Goal: Task Accomplishment & Management: Use online tool/utility

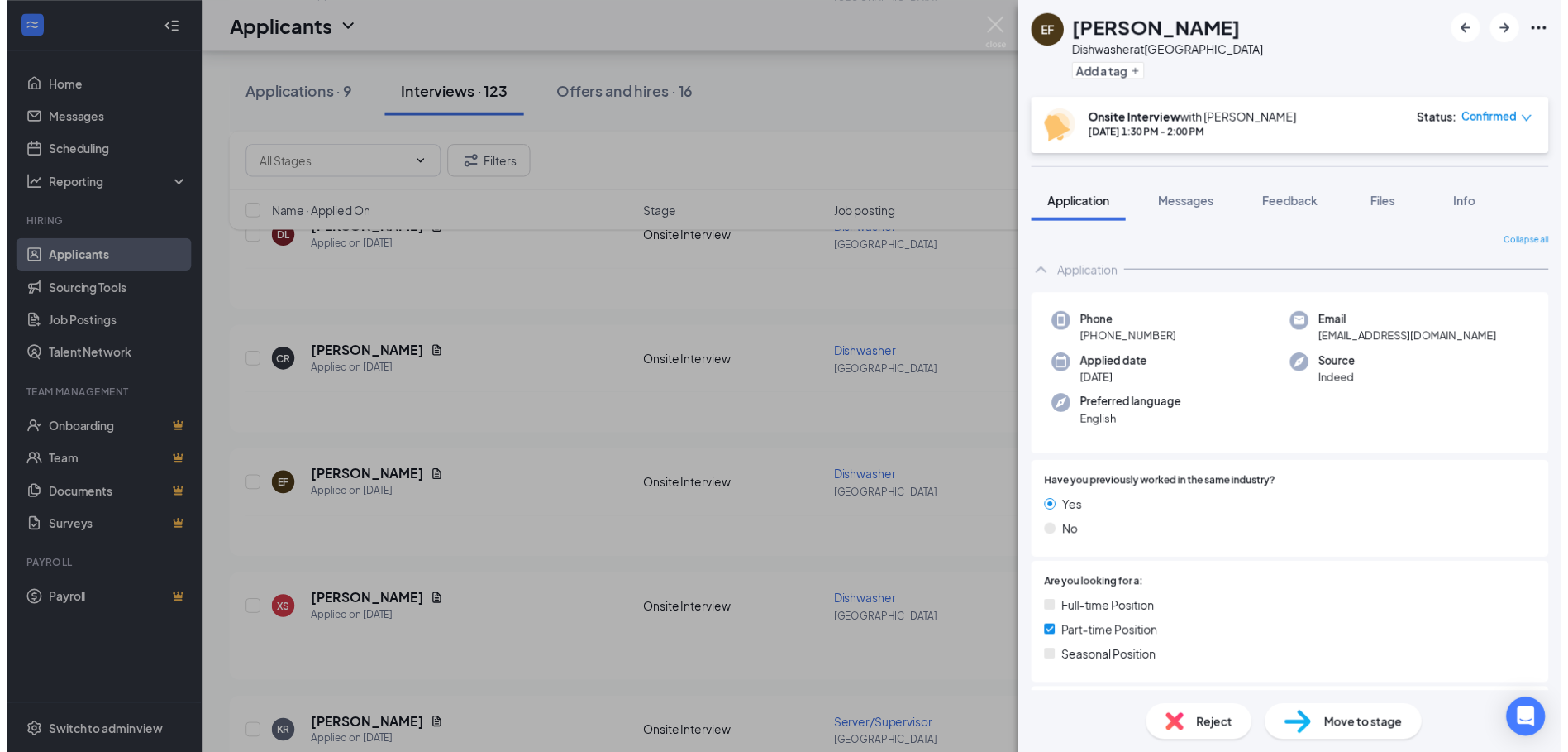
scroll to position [331, 0]
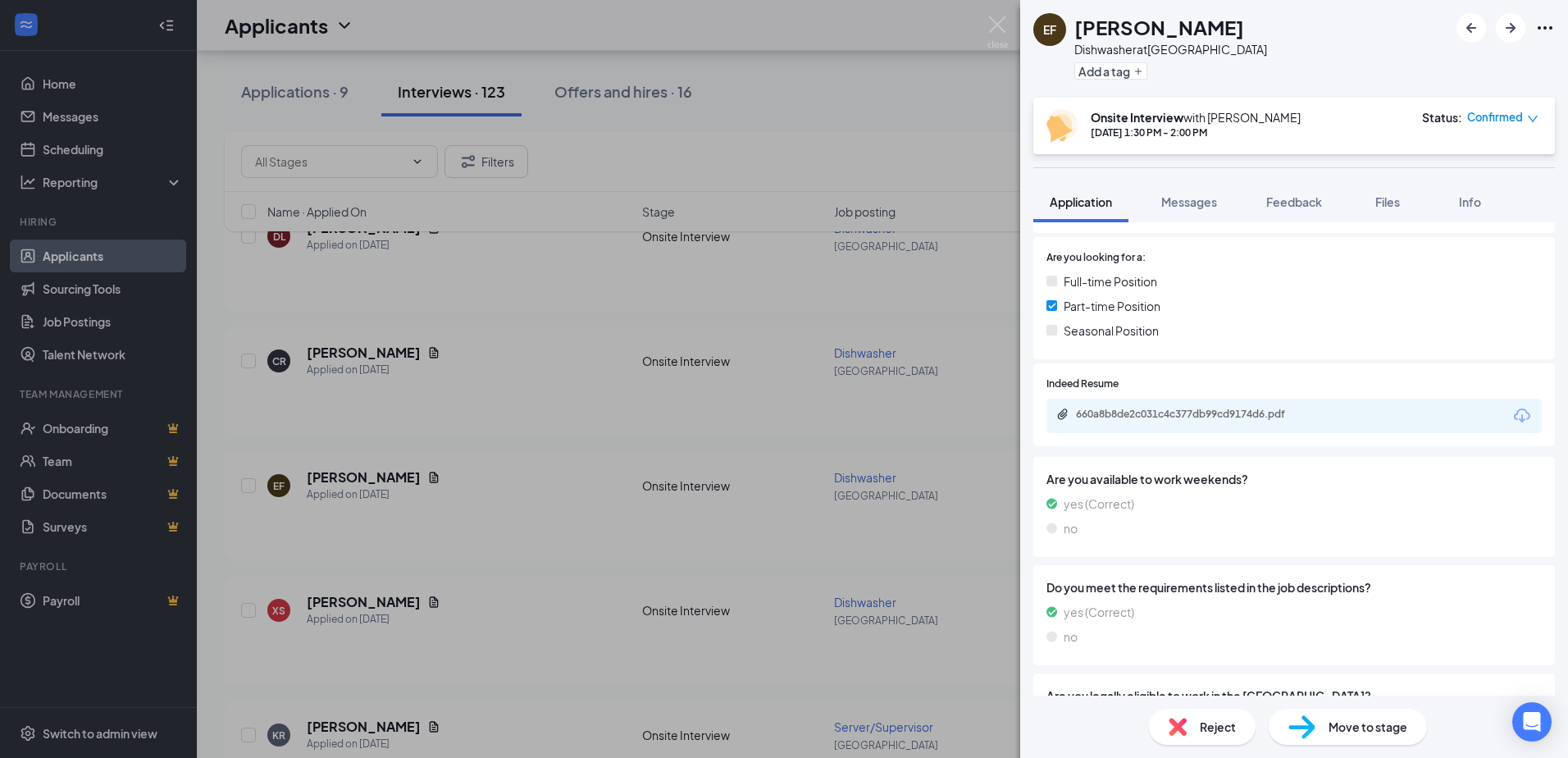
click at [564, 429] on div "EF [PERSON_NAME] at [GEOGRAPHIC_DATA] Add a tag Onsite Interview with [PERSON_N…" at bounding box center [784, 379] width 1568 height 758
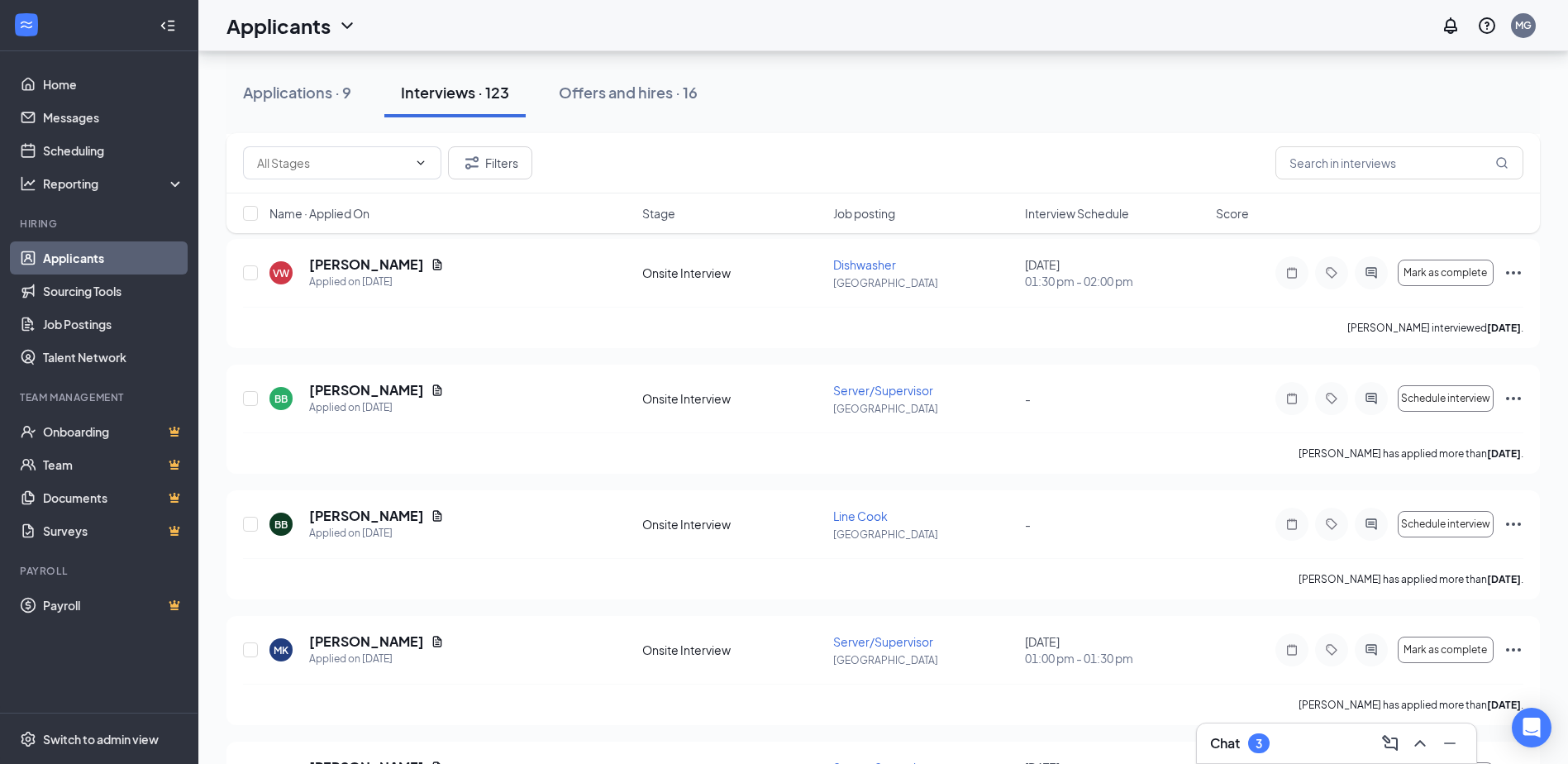
scroll to position [2811, 0]
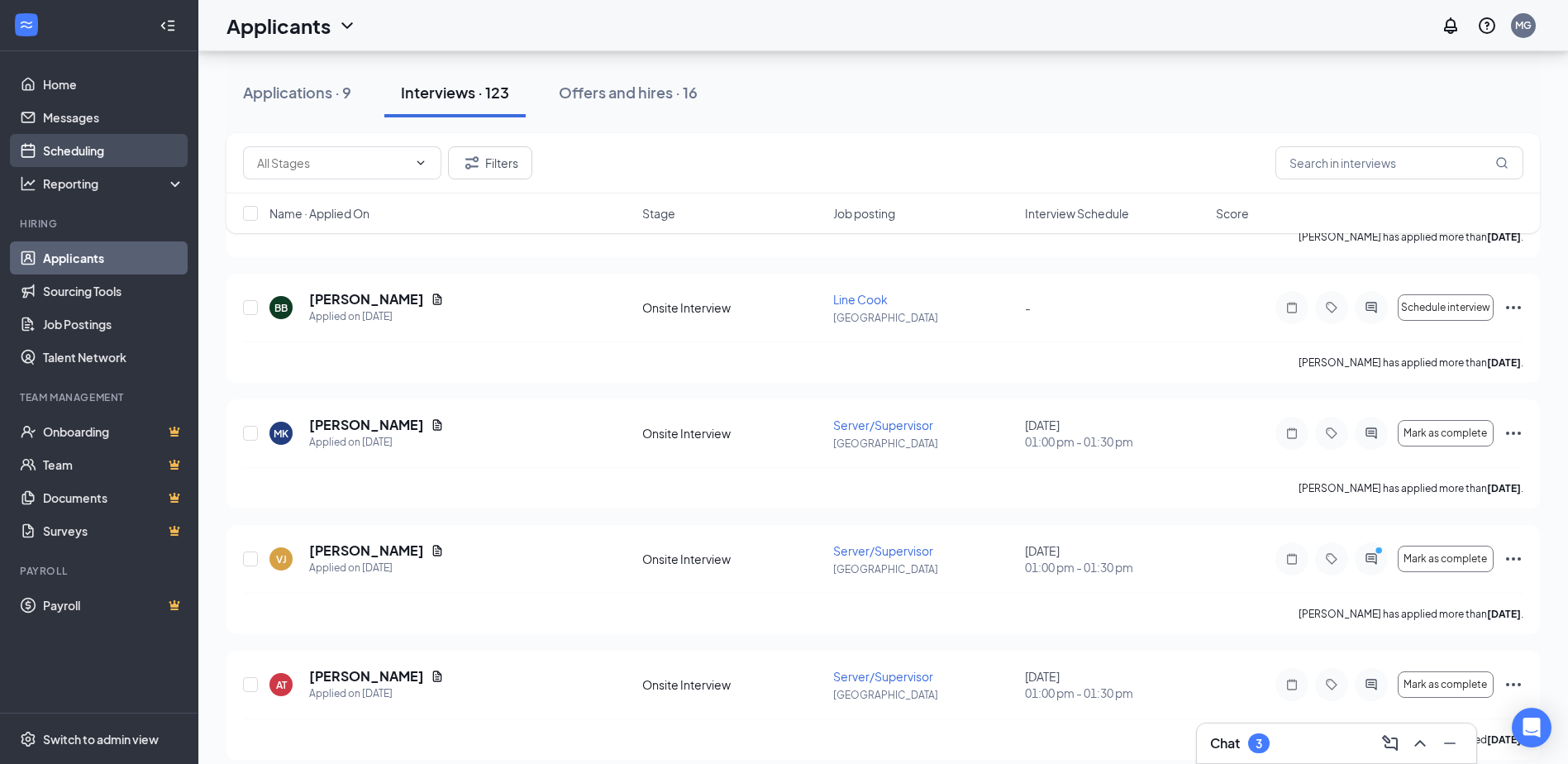
click at [48, 151] on link "Scheduling" at bounding box center [114, 150] width 141 height 33
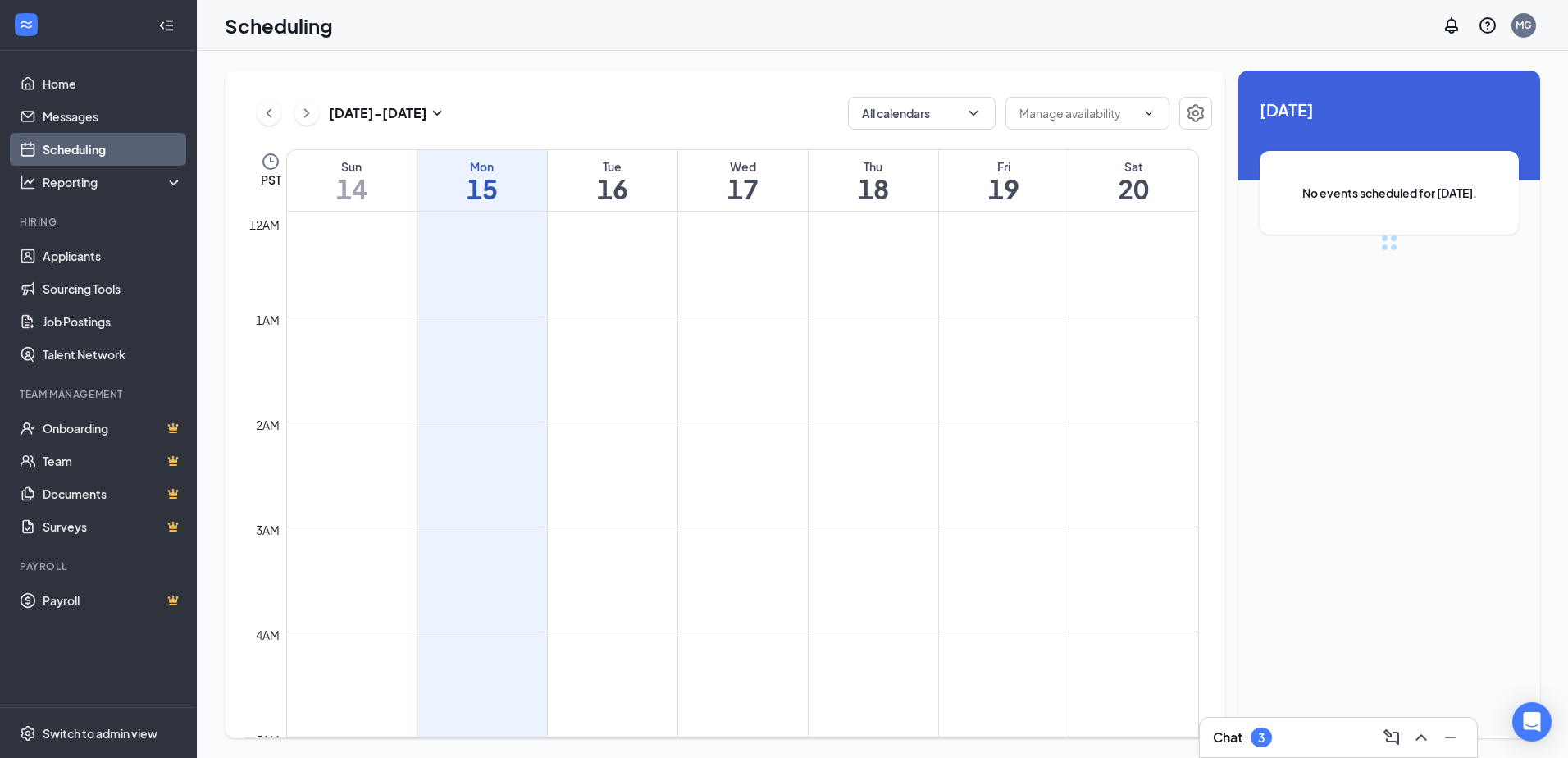
scroll to position [806, 0]
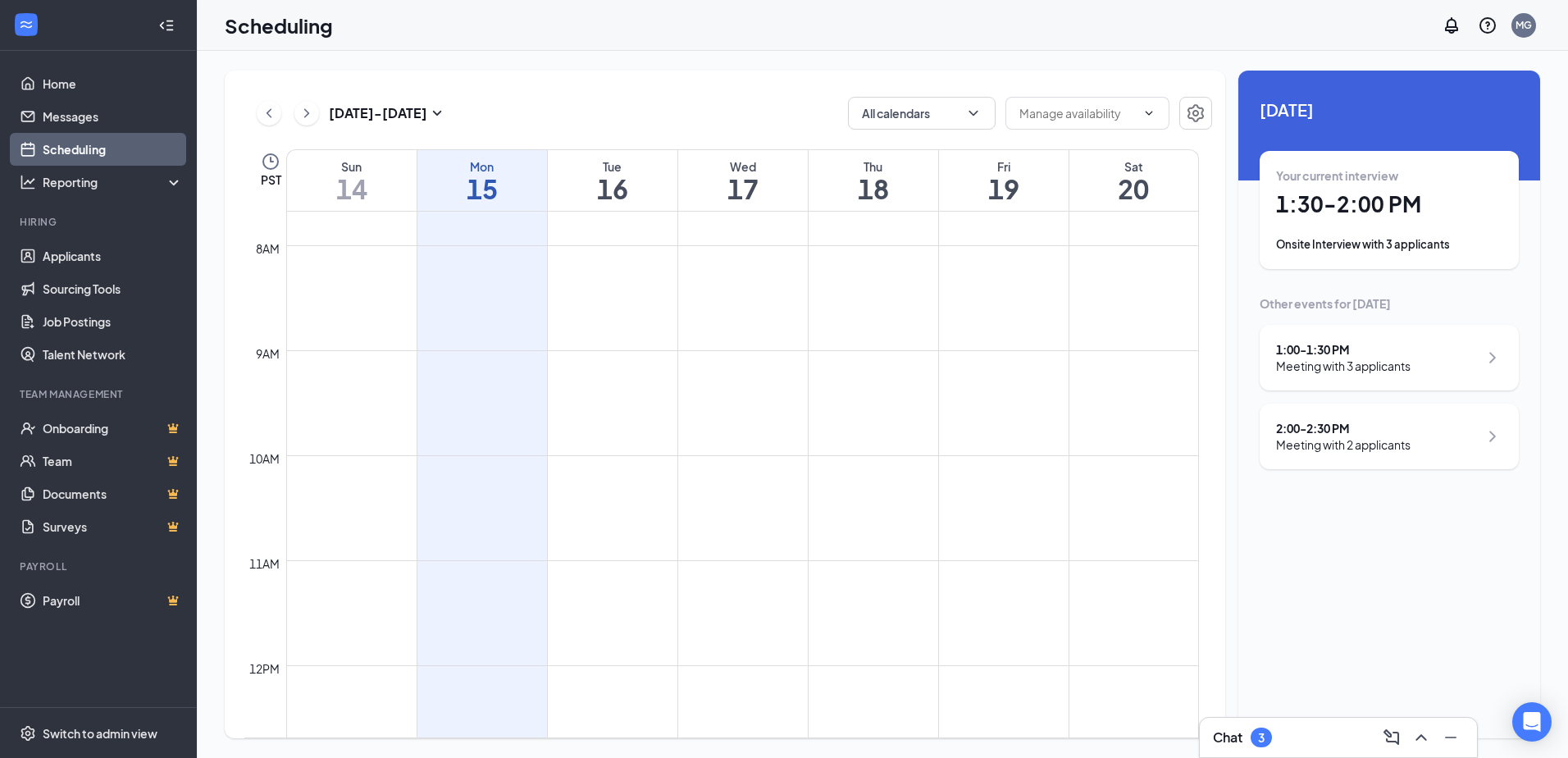
click at [1494, 444] on icon "ChevronRight" at bounding box center [1493, 437] width 20 height 20
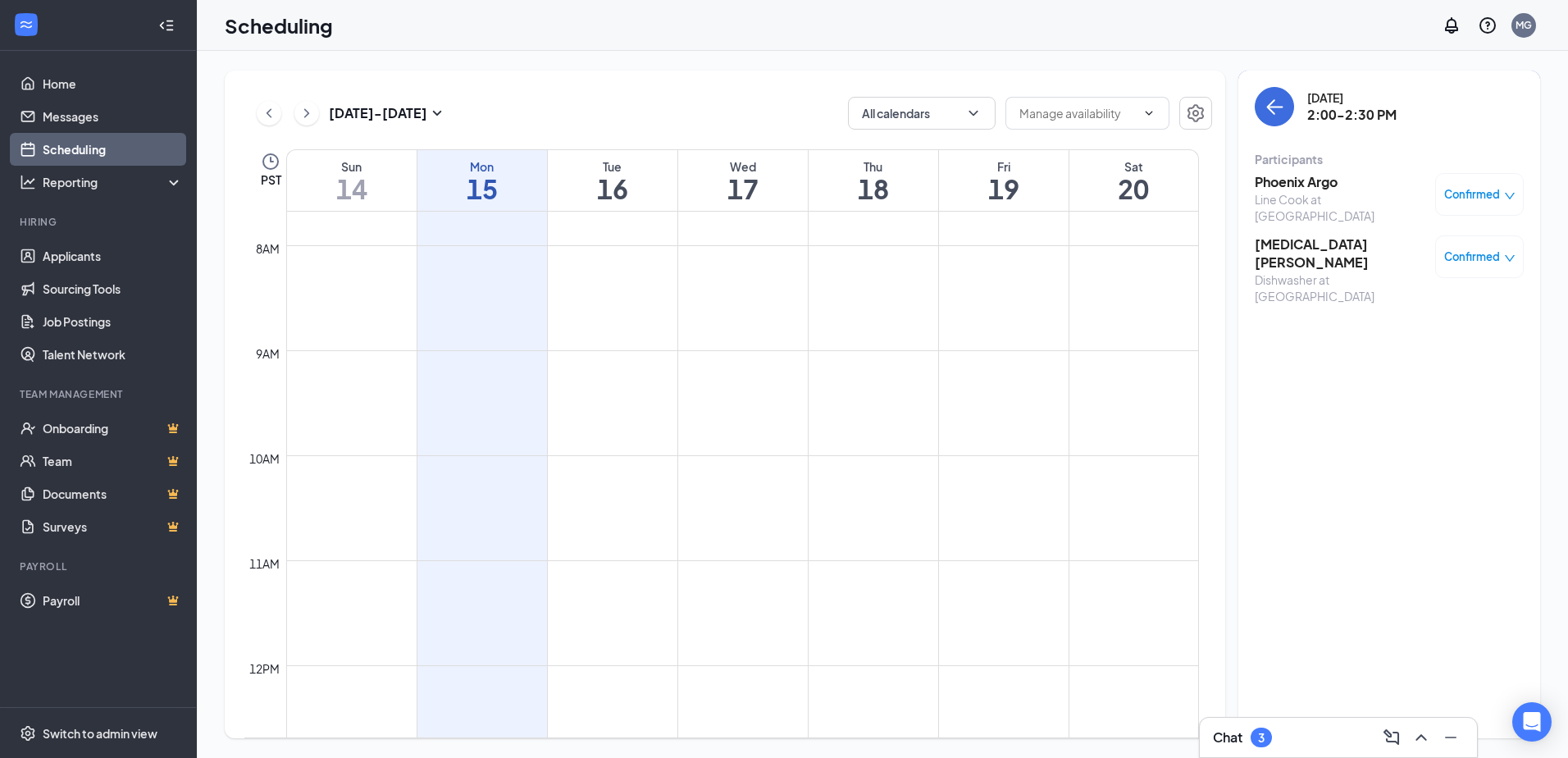
click at [1287, 187] on h3 "Phoenix Argo" at bounding box center [1340, 182] width 172 height 18
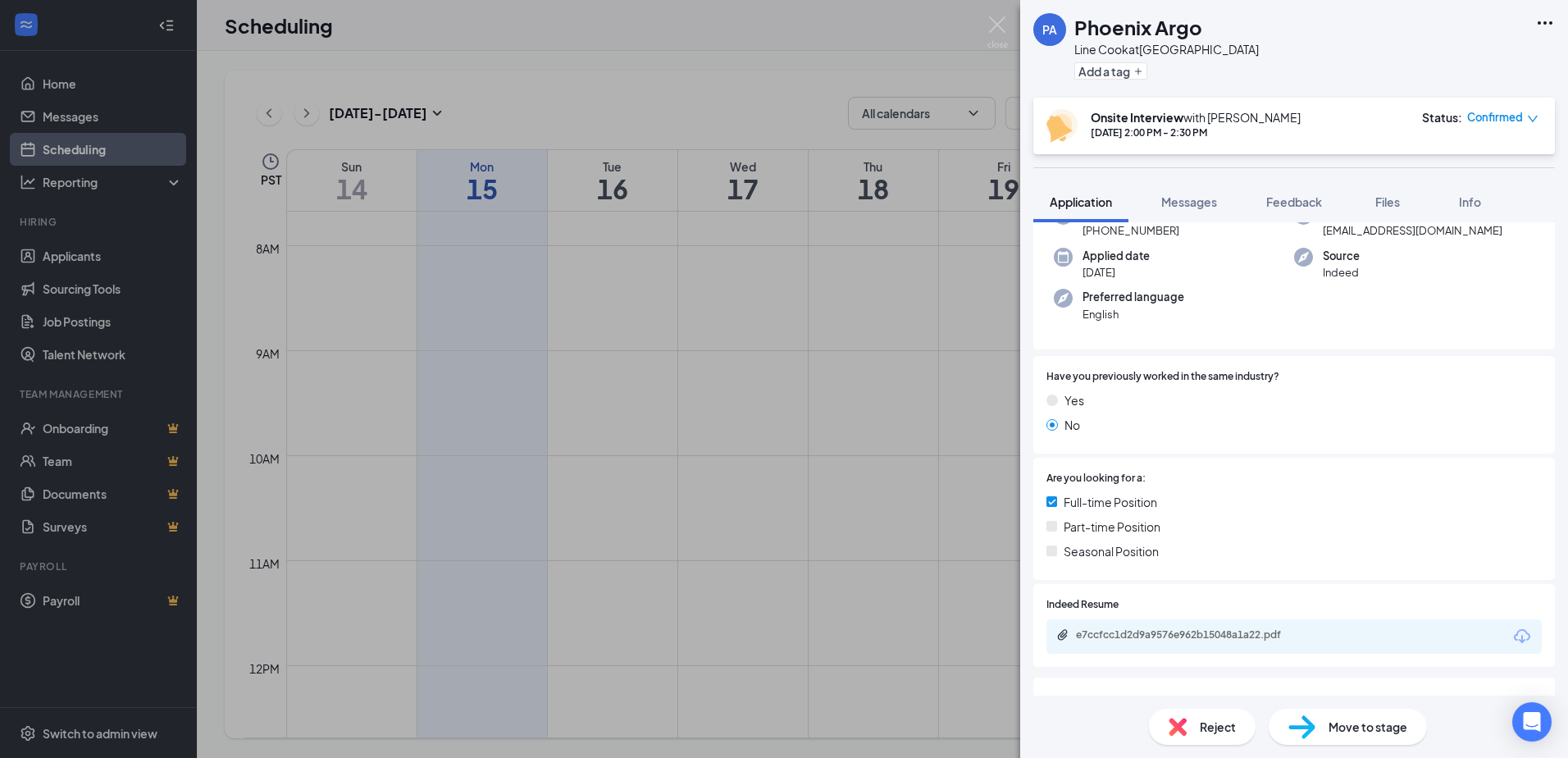
scroll to position [302, 0]
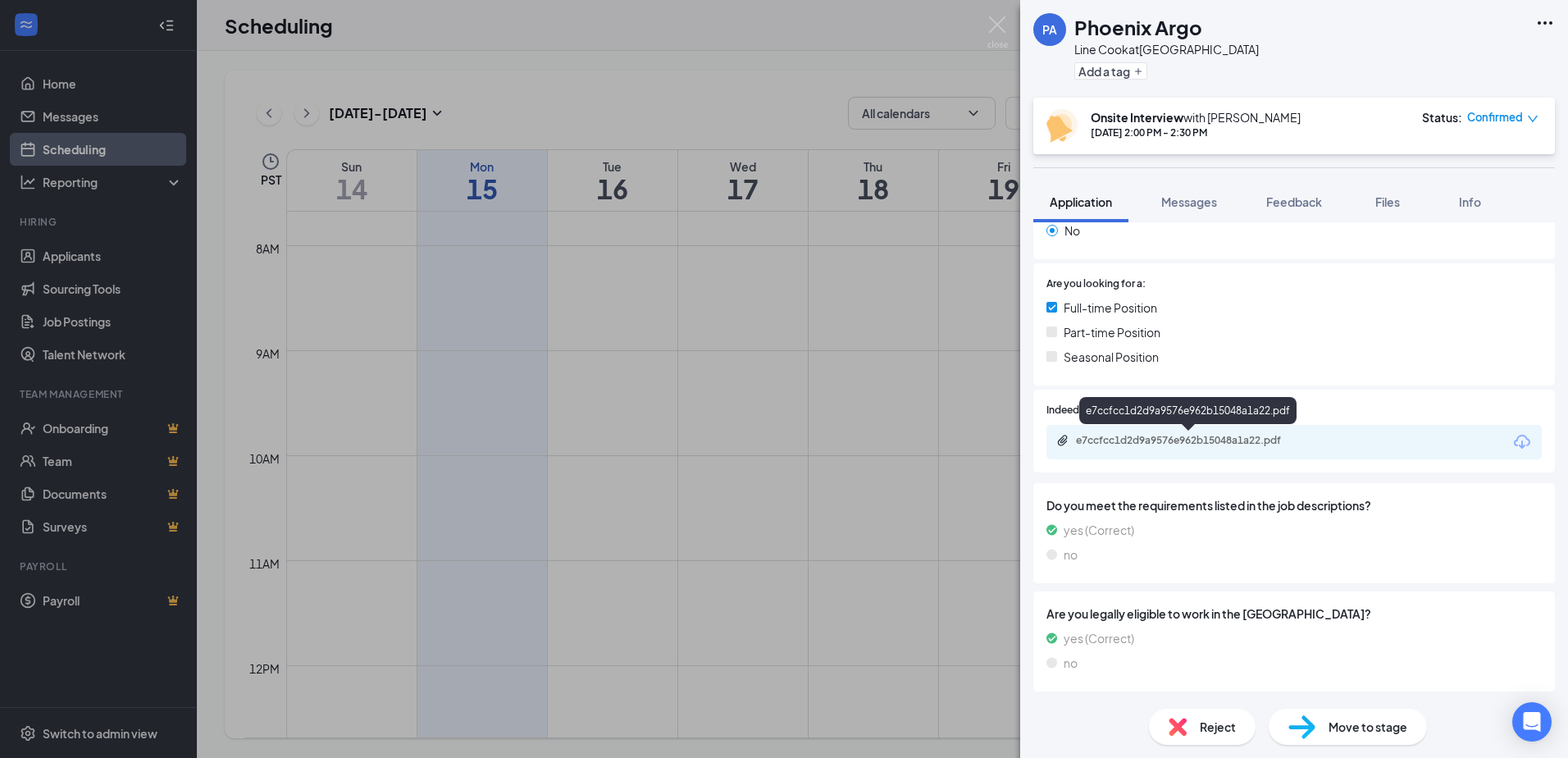
click at [1153, 435] on div "e7ccfcc1d2d9a9576e962b15048a1a22.pdf" at bounding box center [1191, 440] width 229 height 13
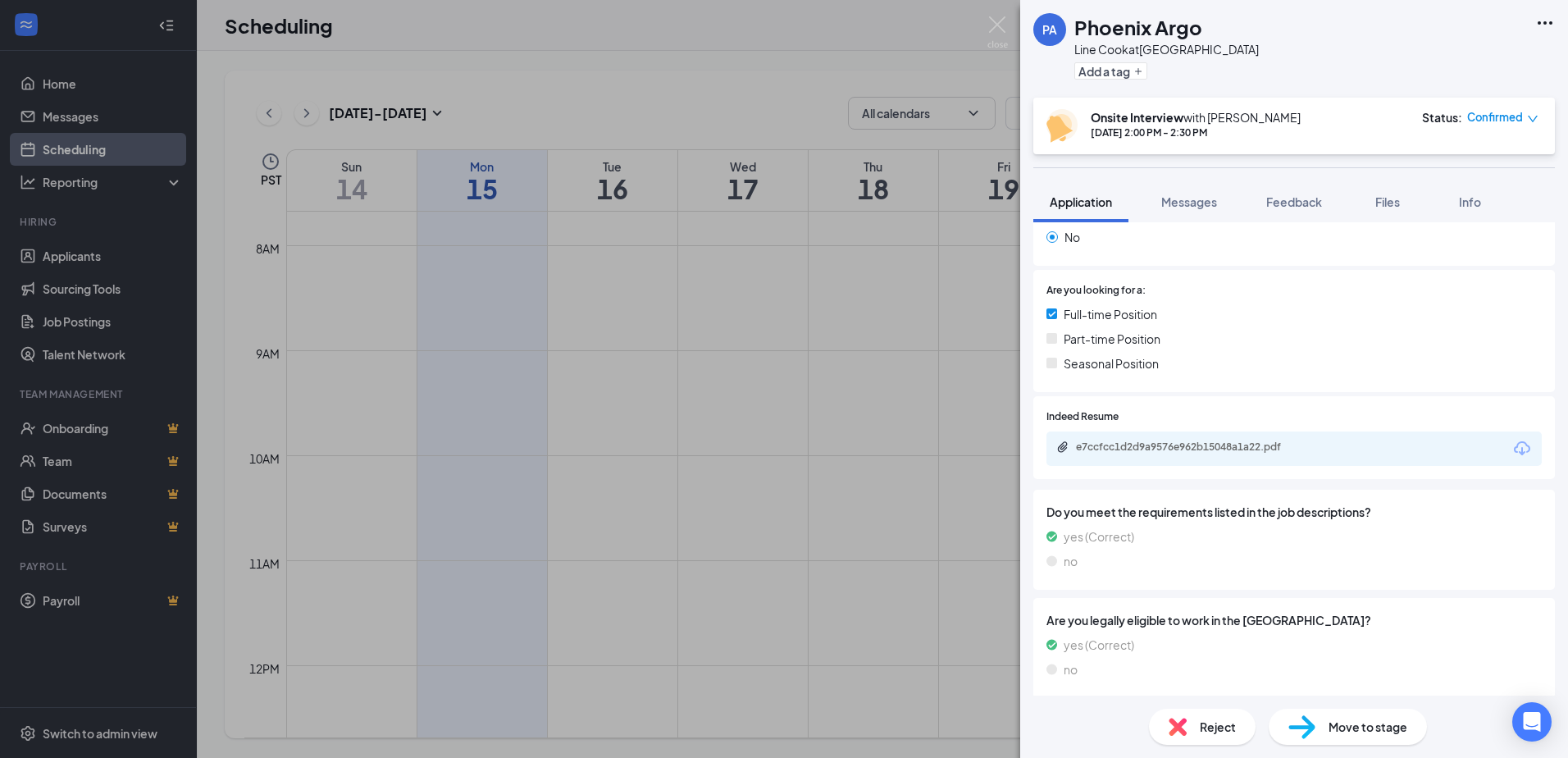
click at [854, 33] on div "PA Phoenix Argo Line Cook at [GEOGRAPHIC_DATA] Add a tag Onsite Interview with …" at bounding box center [784, 379] width 1568 height 758
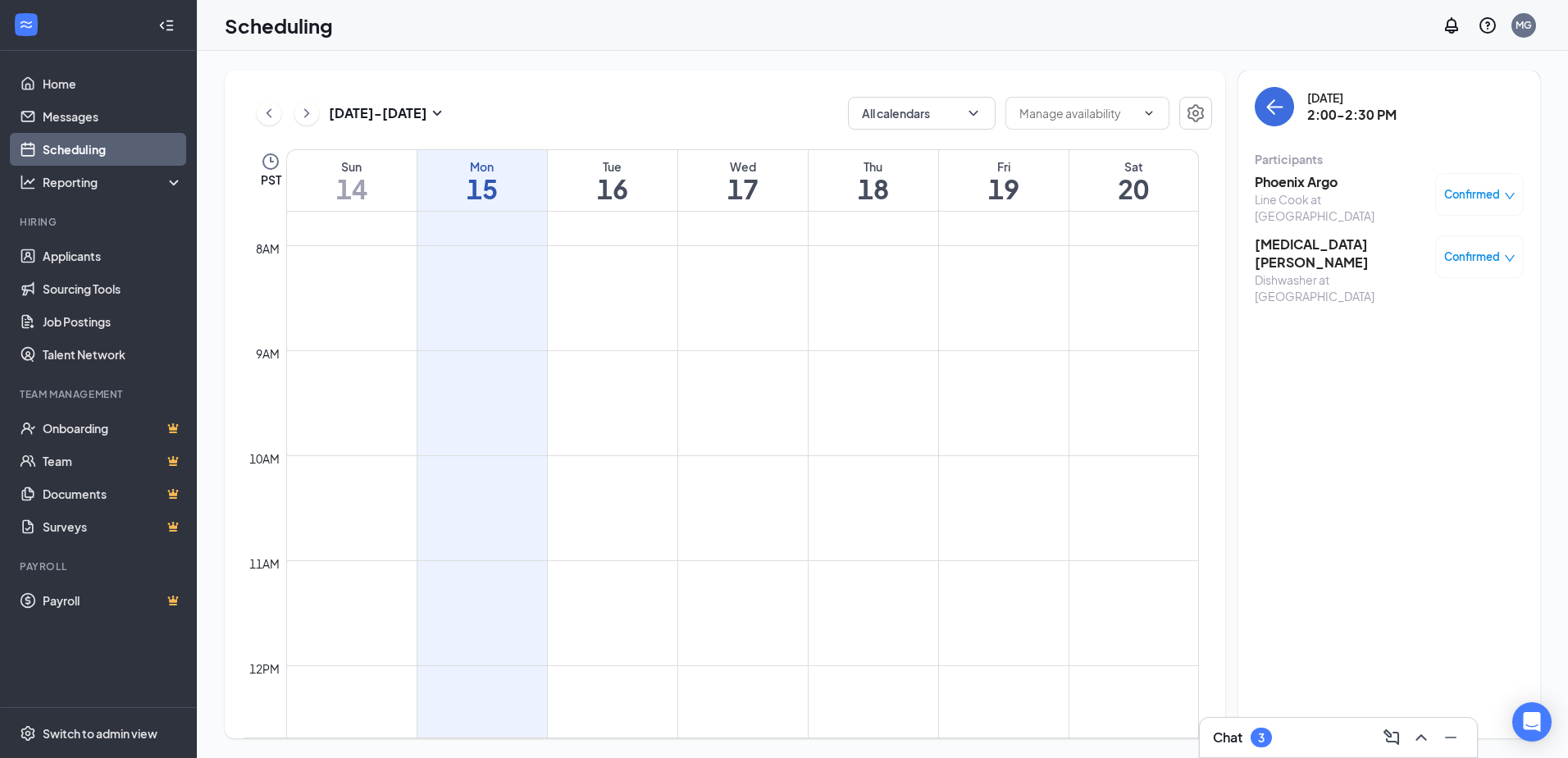
click at [1274, 242] on h3 "[MEDICAL_DATA][PERSON_NAME]" at bounding box center [1340, 254] width 172 height 36
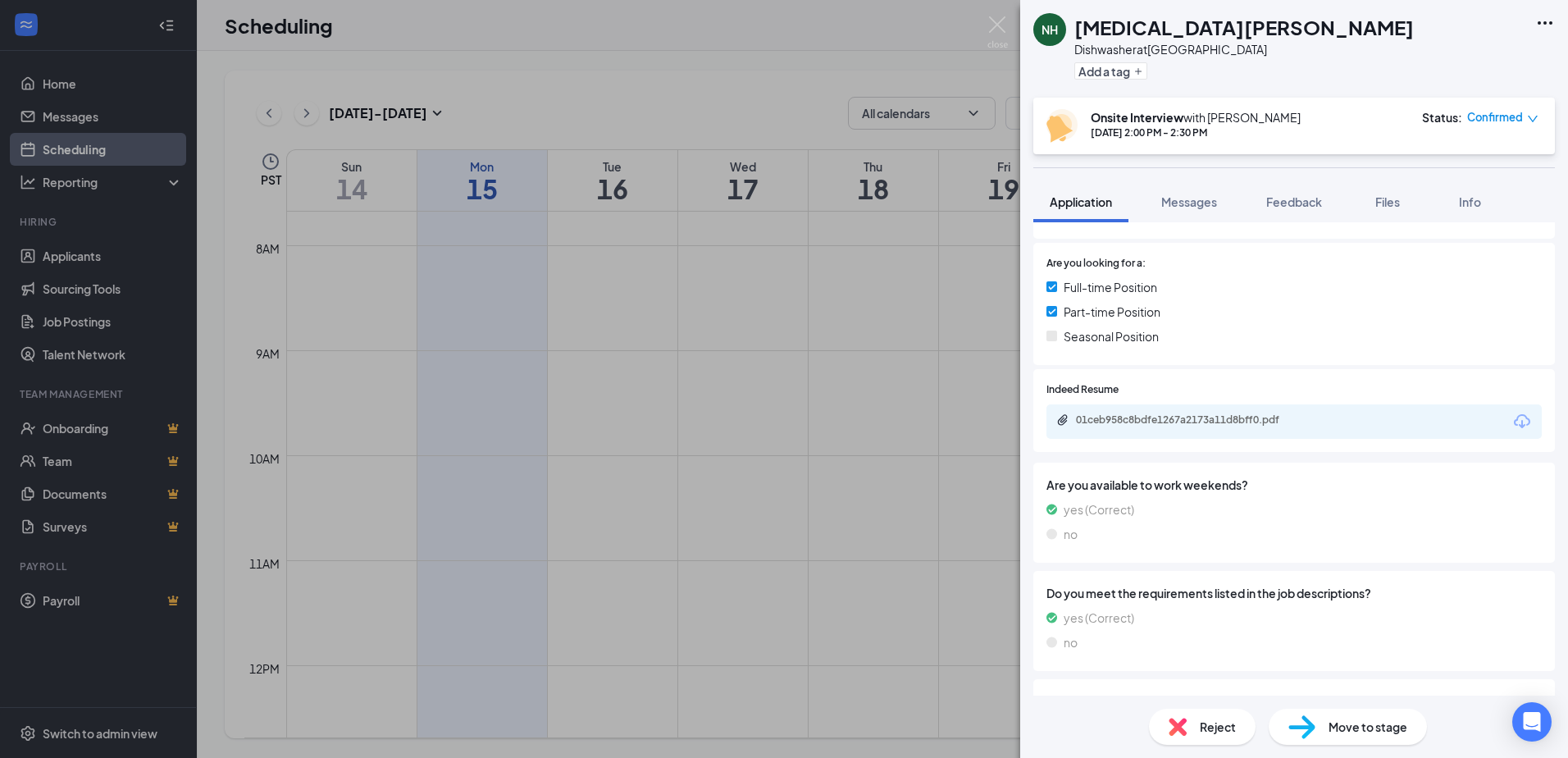
scroll to position [410, 0]
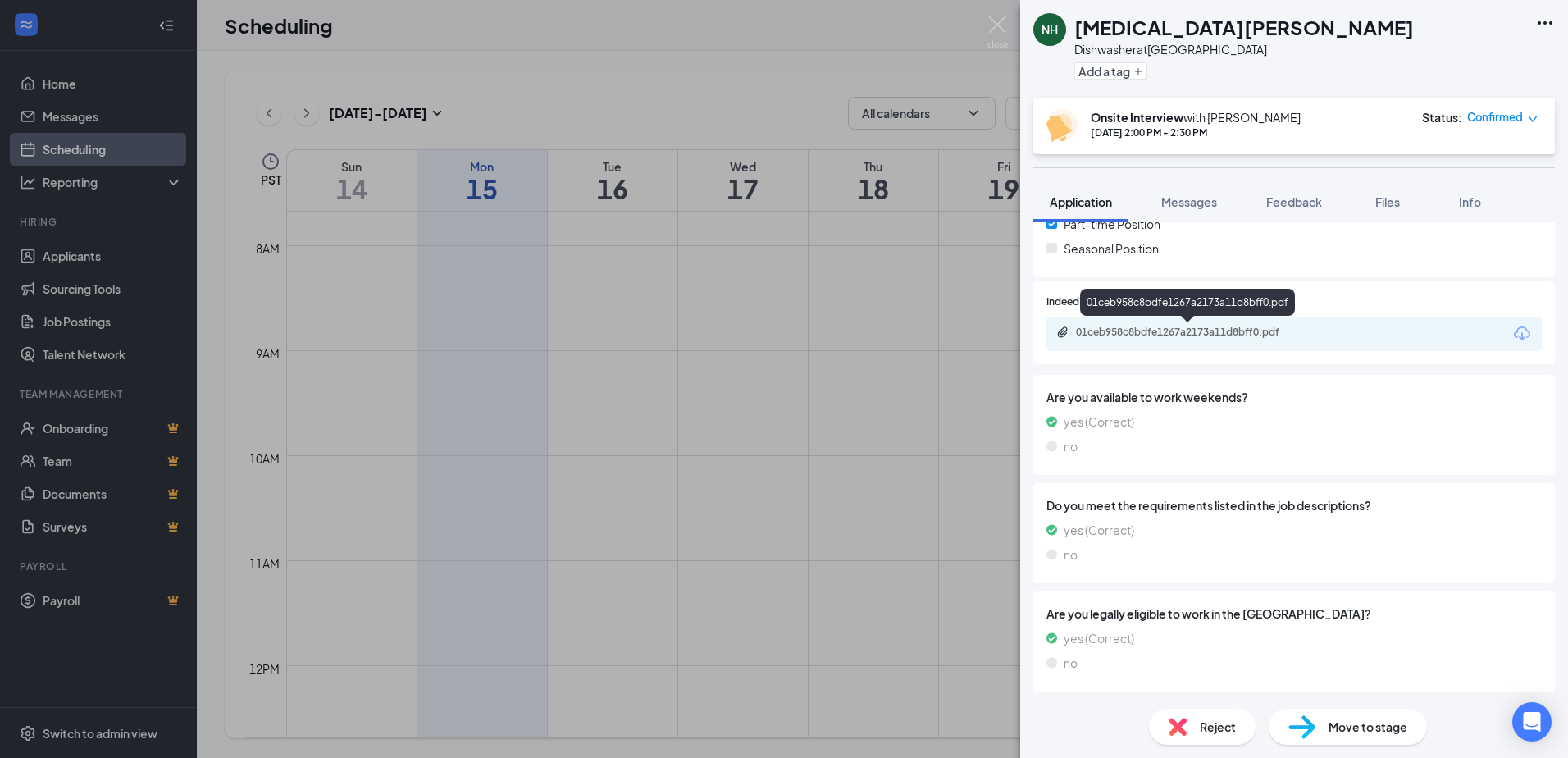
click at [1112, 337] on div "01ceb958c8bdfe1267a2173a11d8bff0.pdf" at bounding box center [1191, 332] width 229 height 13
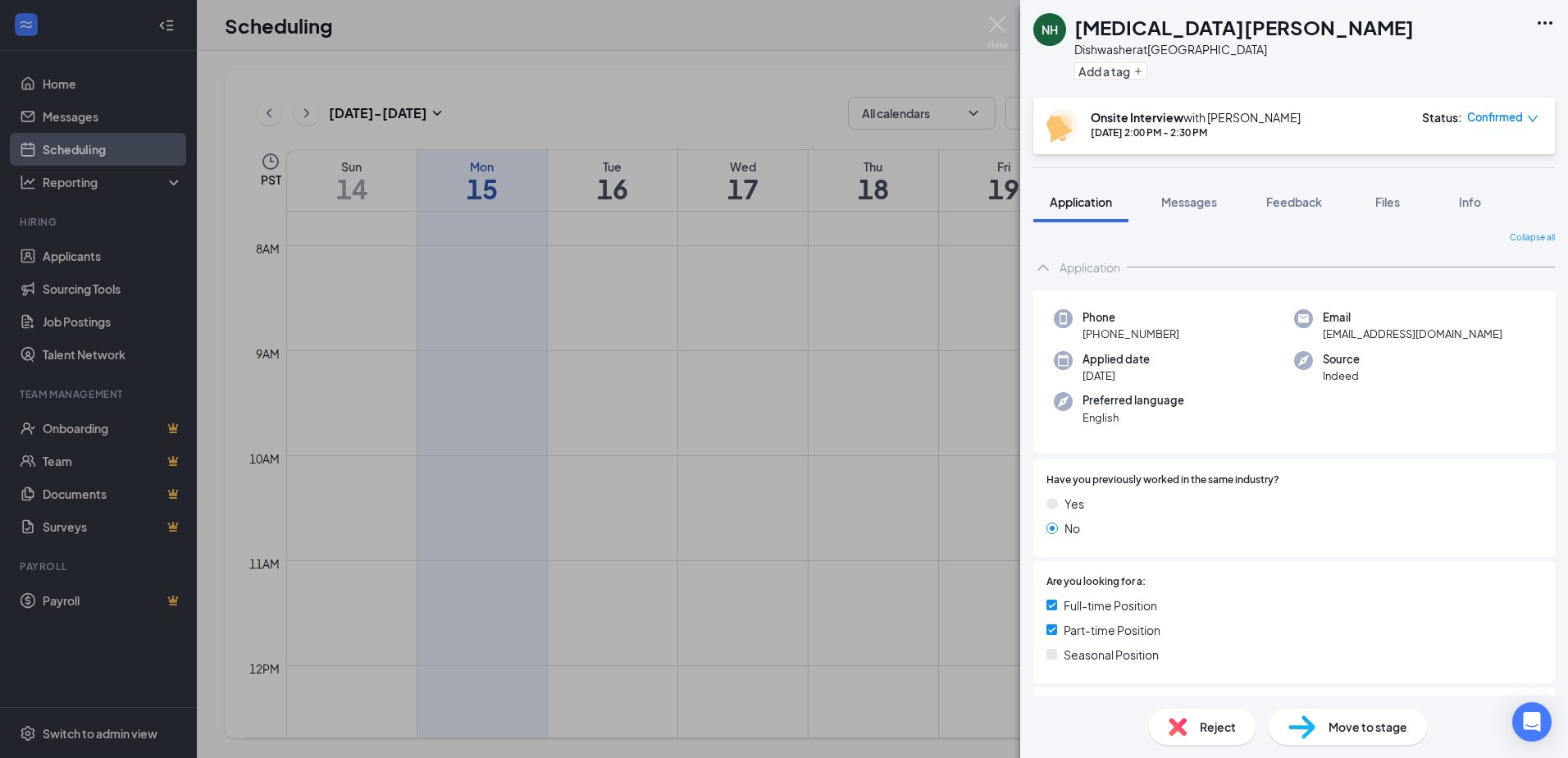
scroll to position [0, 0]
click at [596, 116] on div "NH [MEDICAL_DATA][PERSON_NAME] Dishwasher at [GEOGRAPHIC_DATA] Add a tag Onsite…" at bounding box center [784, 379] width 1568 height 758
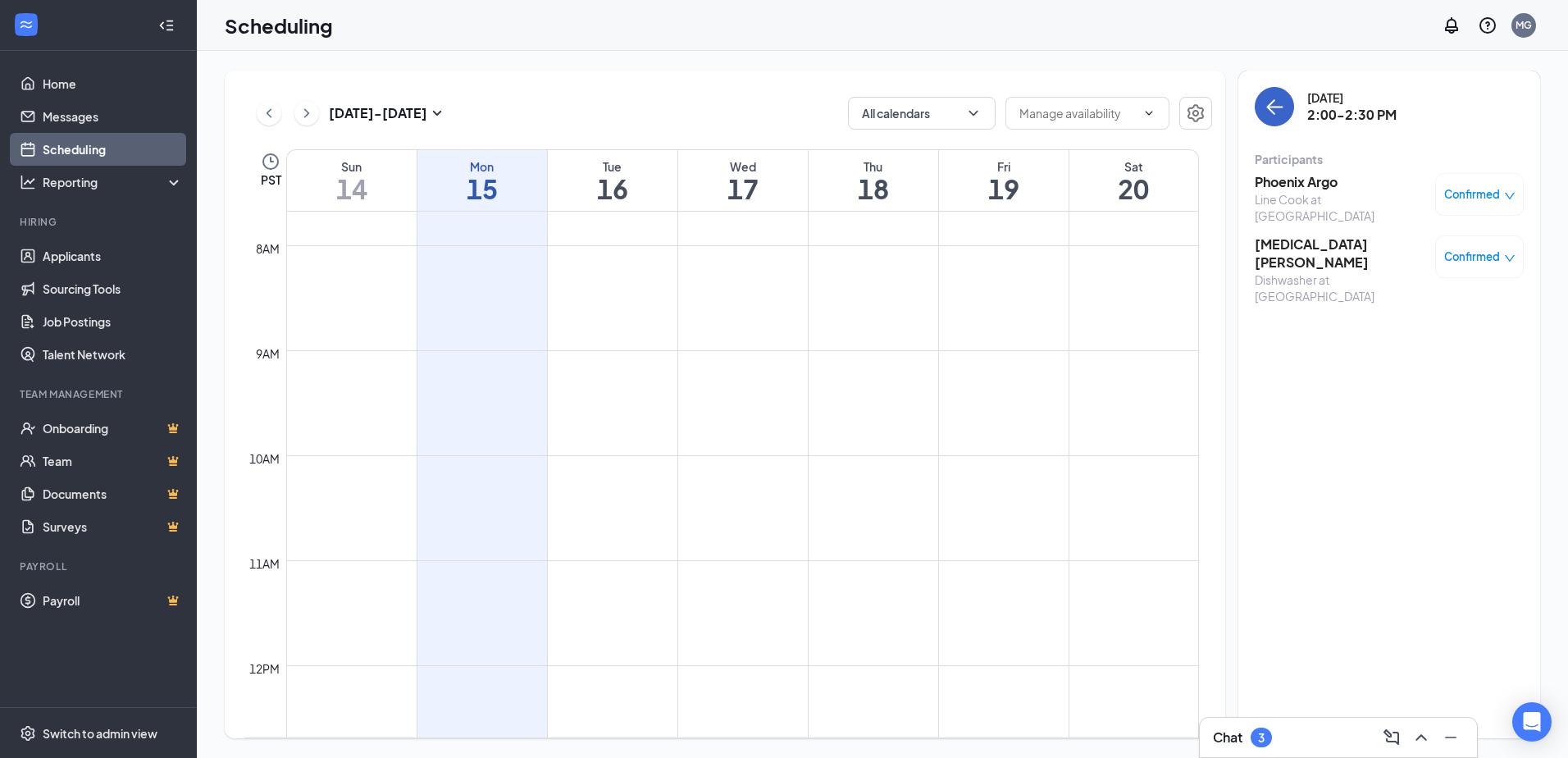
click at [1258, 103] on button "back-button" at bounding box center [1273, 106] width 39 height 39
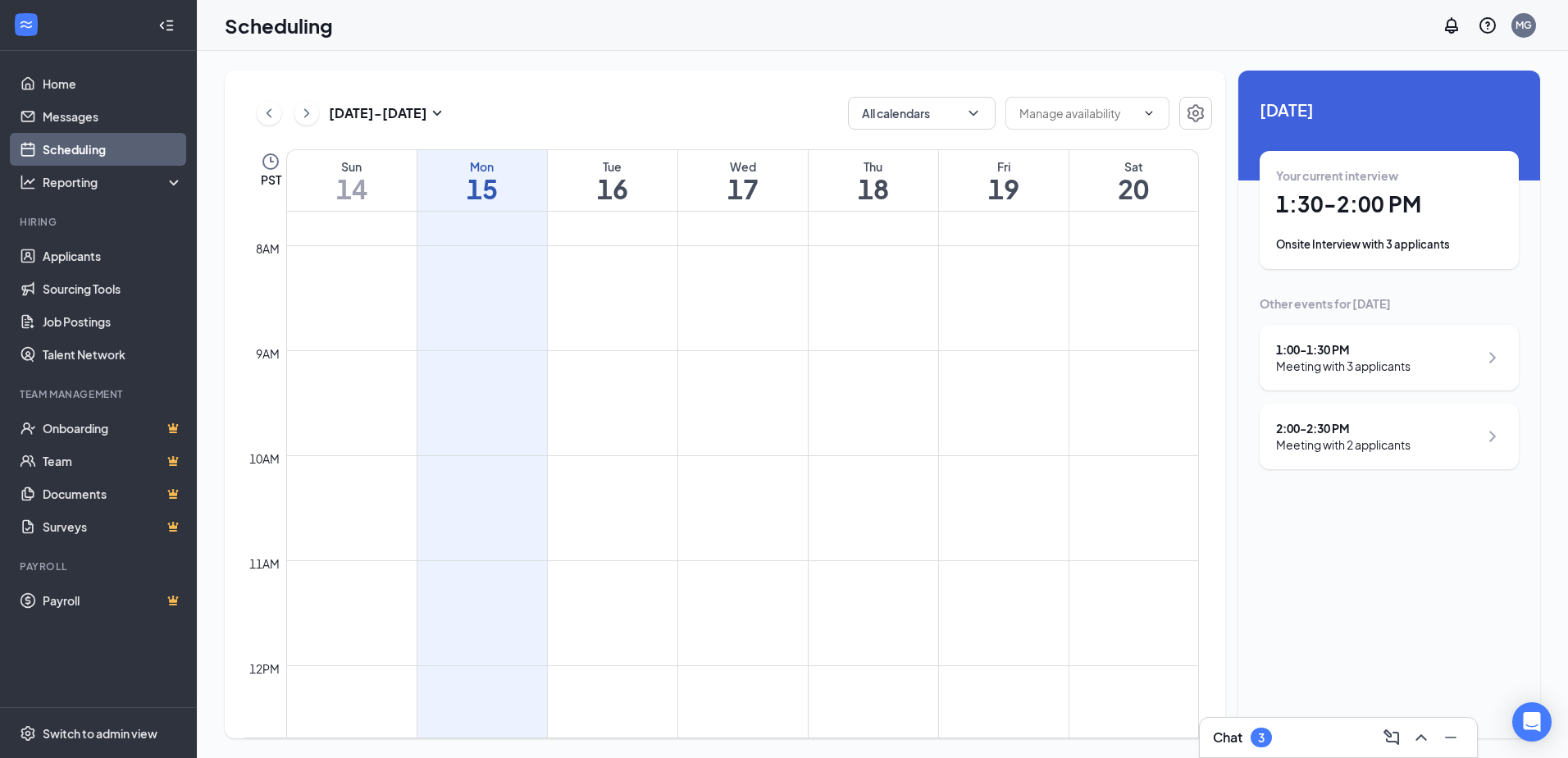
click at [1491, 354] on icon "ChevronRight" at bounding box center [1492, 359] width 6 height 11
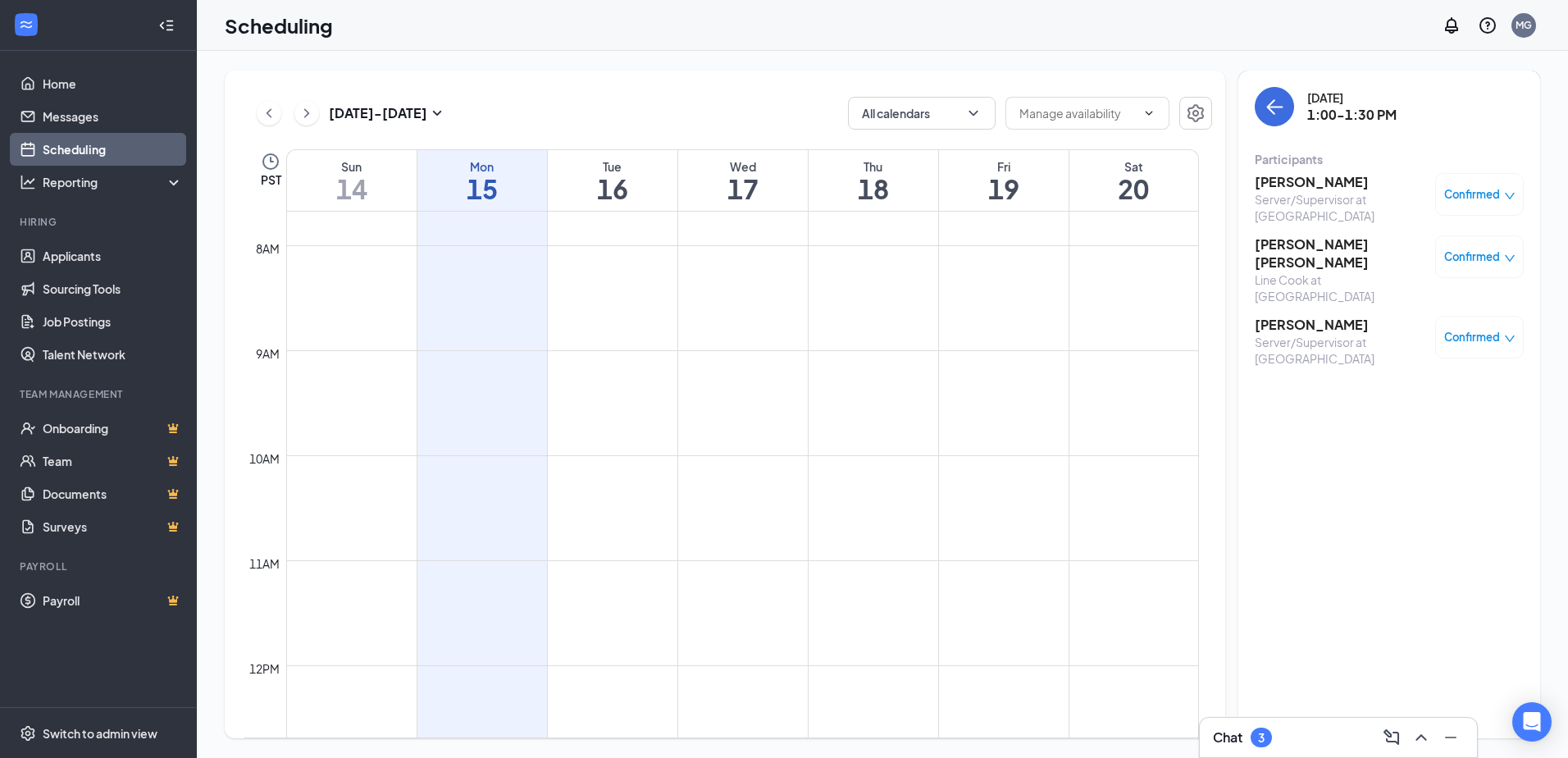
click at [1272, 187] on h3 "[PERSON_NAME]" at bounding box center [1340, 182] width 172 height 18
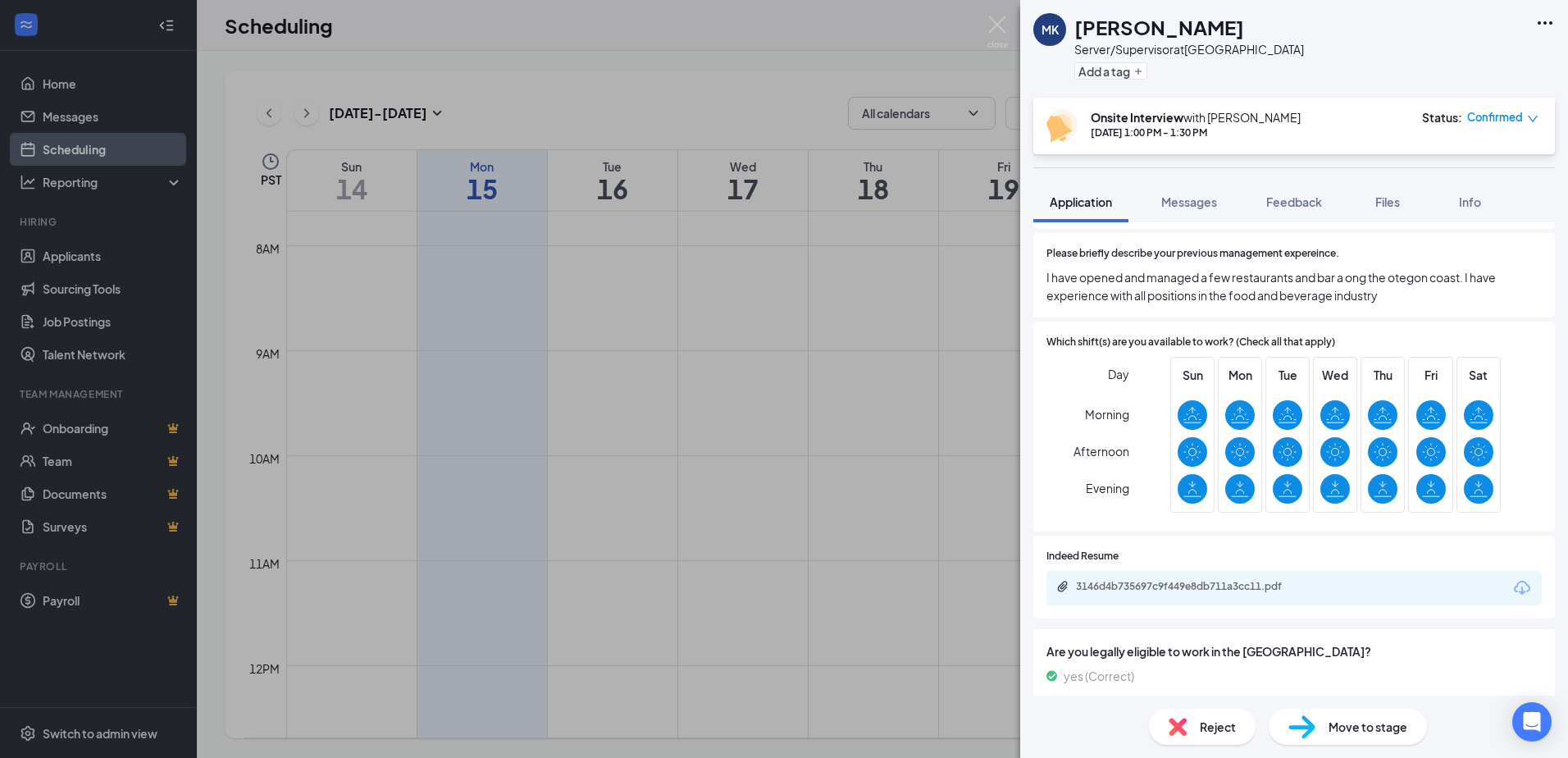
scroll to position [656, 0]
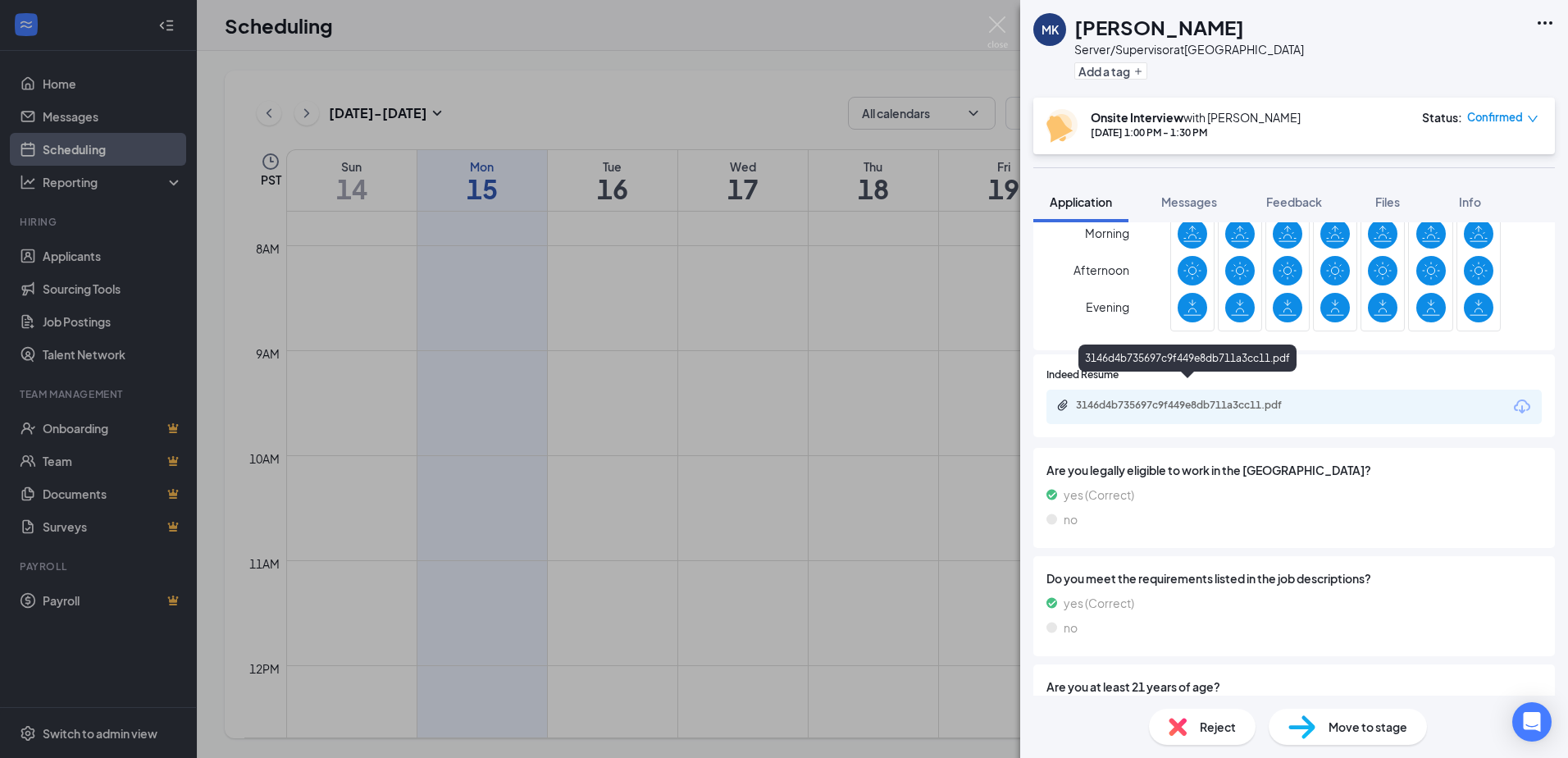
click at [1112, 399] on div "3146d4b735697c9f449e8db711a3cc11.pdf" at bounding box center [1191, 405] width 229 height 13
